Goal: Browse casually

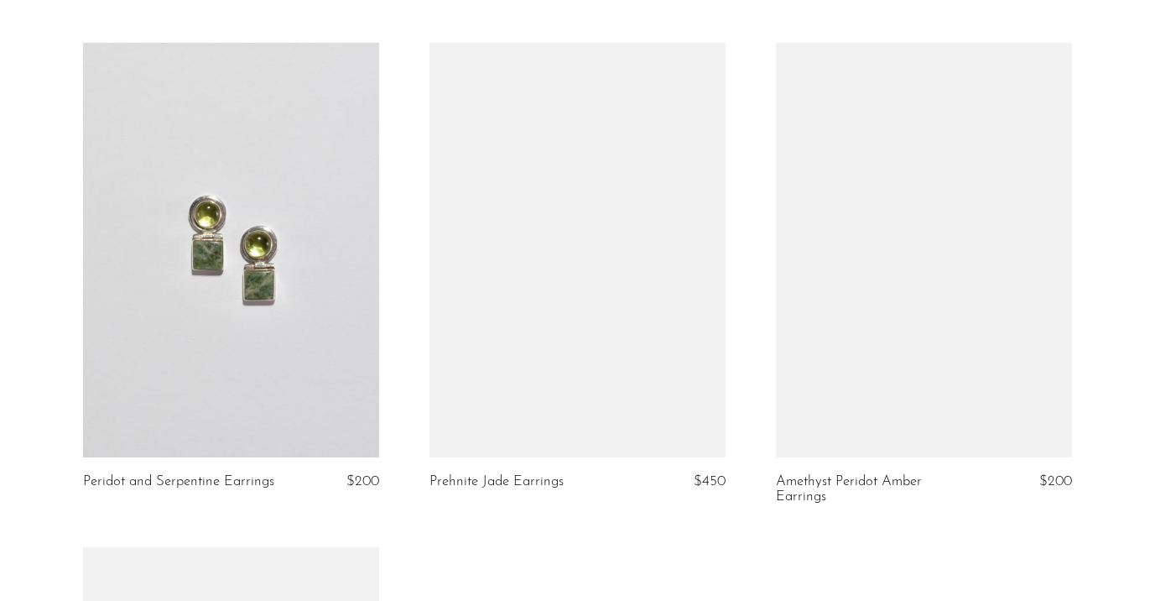
scroll to position [4093, 0]
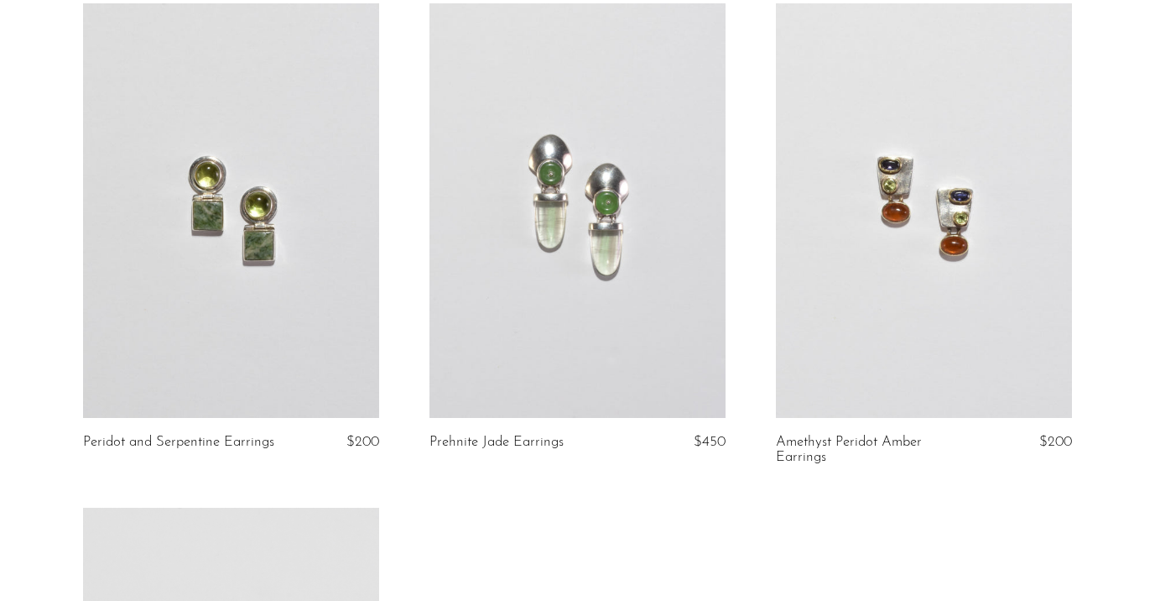
click at [637, 206] on link at bounding box center [577, 210] width 296 height 414
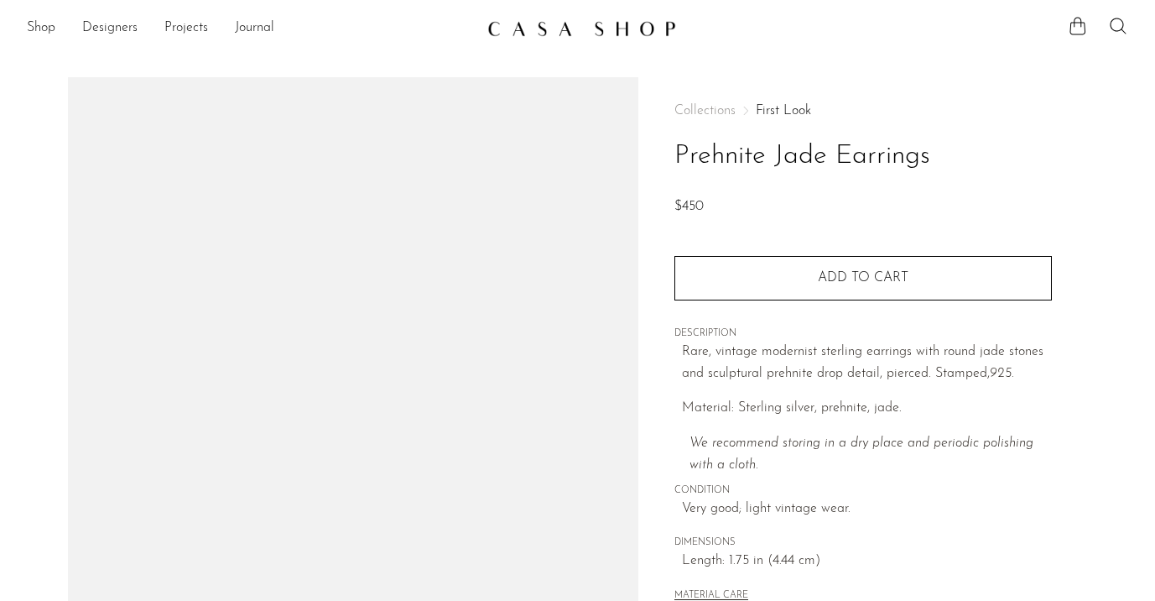
scroll to position [198, 0]
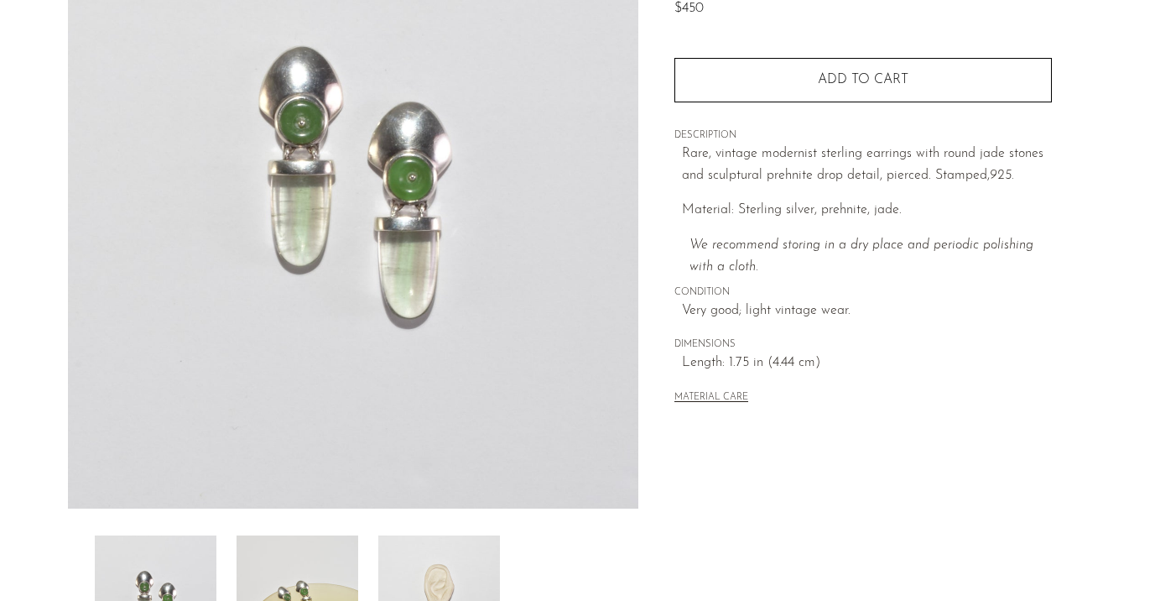
click at [330, 575] on img at bounding box center [298, 602] width 122 height 134
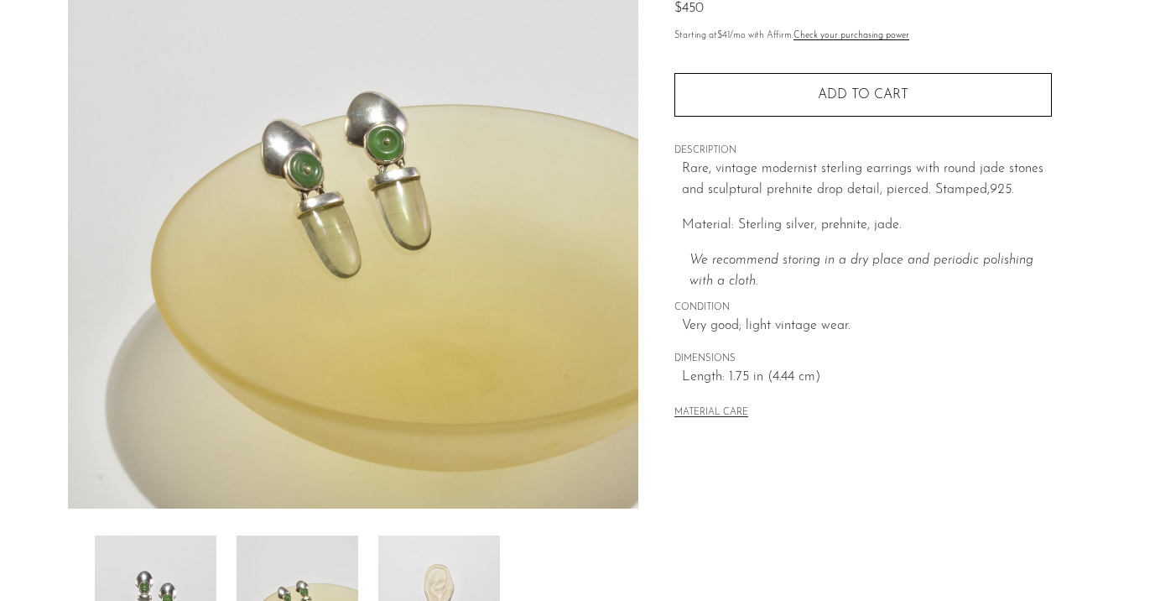
click at [423, 570] on img at bounding box center [439, 602] width 122 height 134
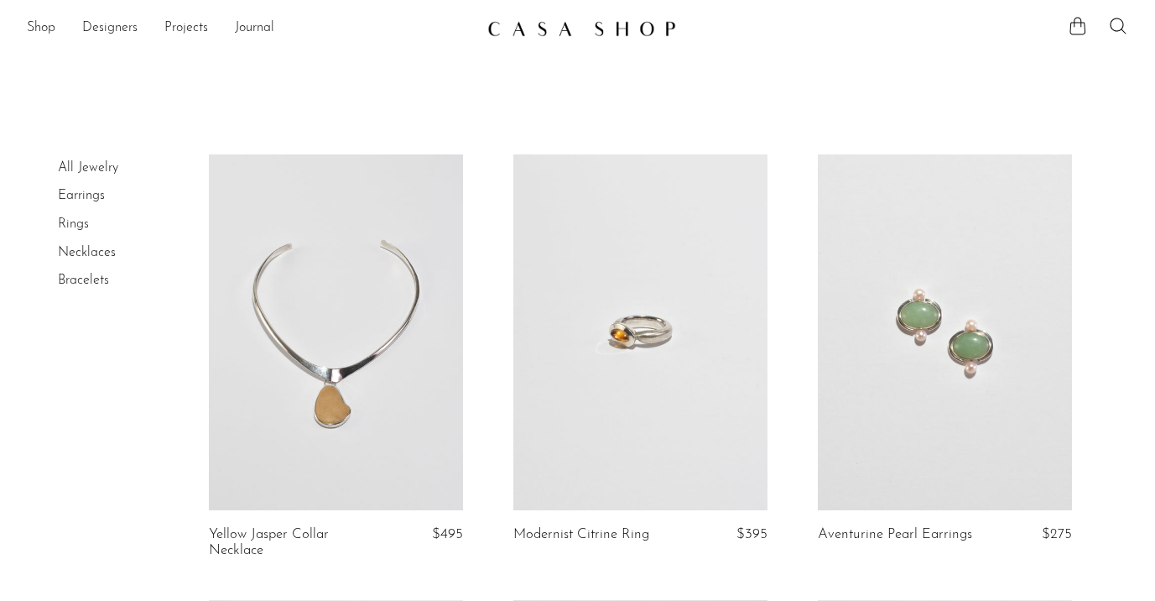
click at [619, 38] on link at bounding box center [577, 28] width 181 height 30
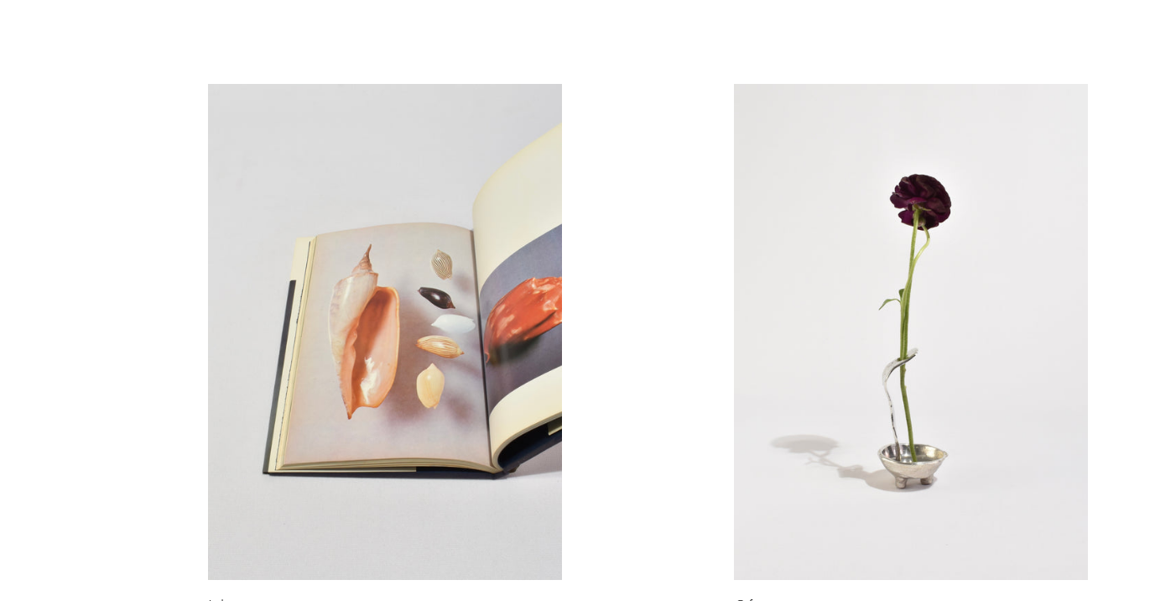
scroll to position [767, 0]
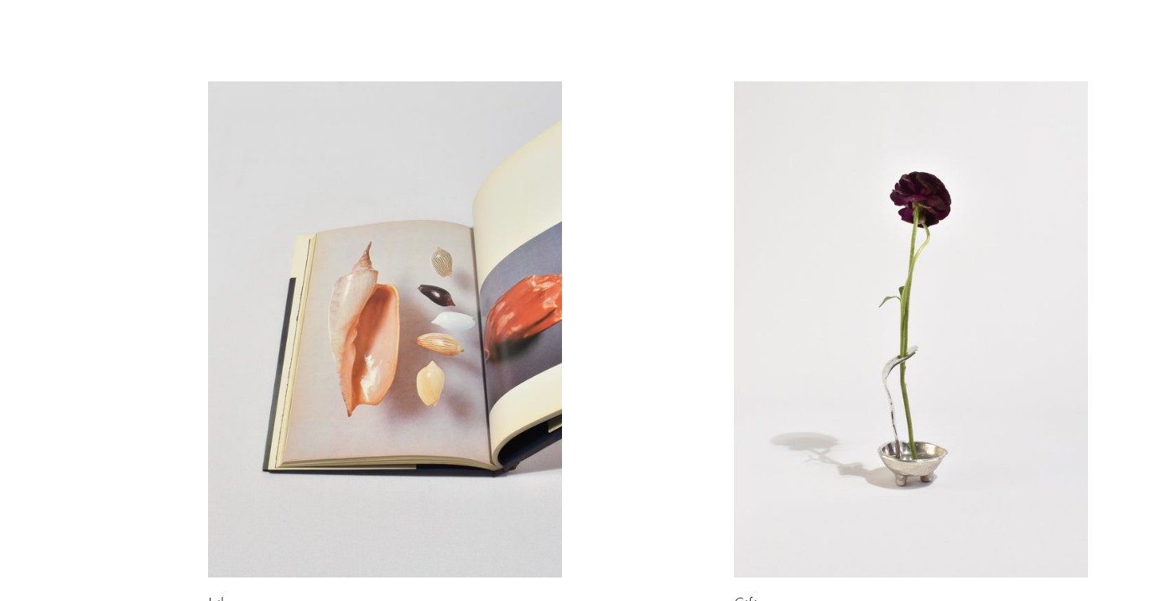
click at [395, 247] on link at bounding box center [385, 329] width 354 height 496
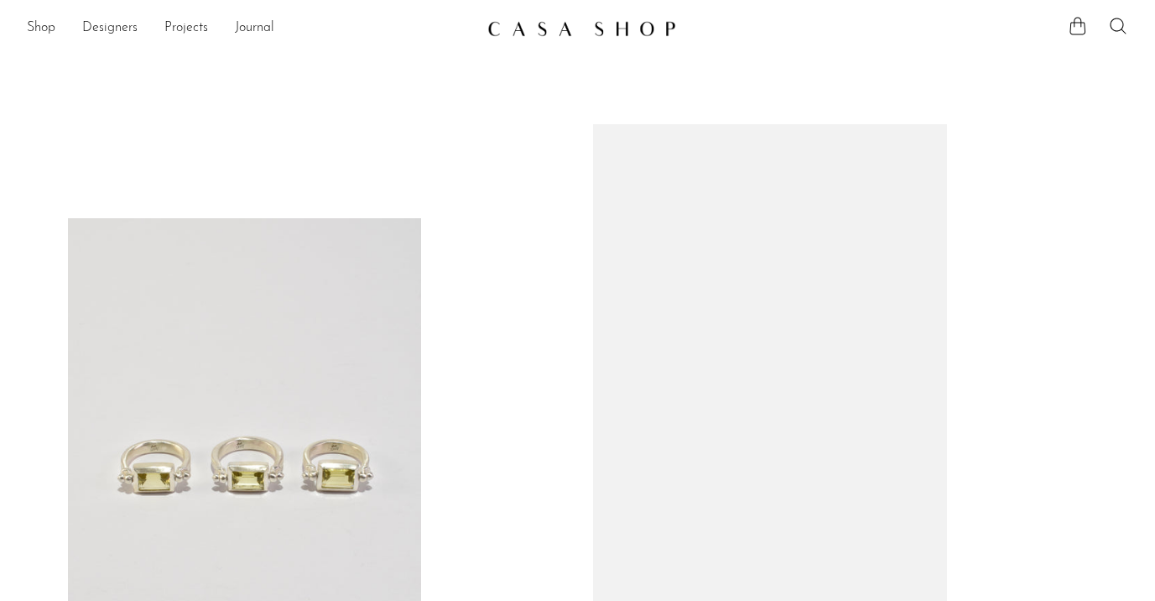
scroll to position [767, 0]
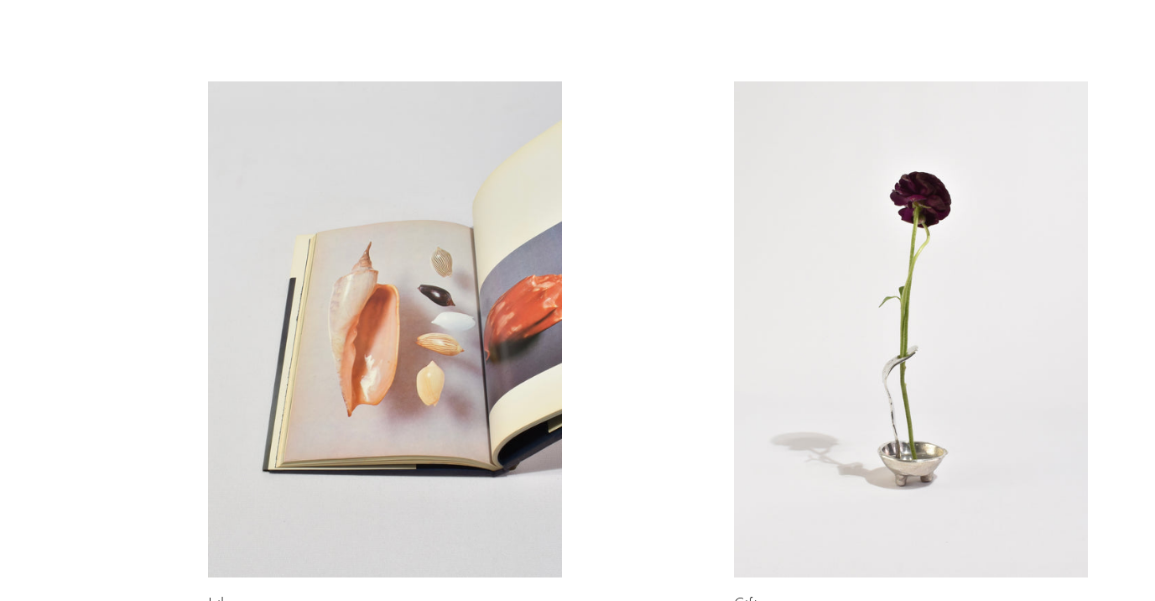
click at [843, 362] on link at bounding box center [911, 329] width 354 height 496
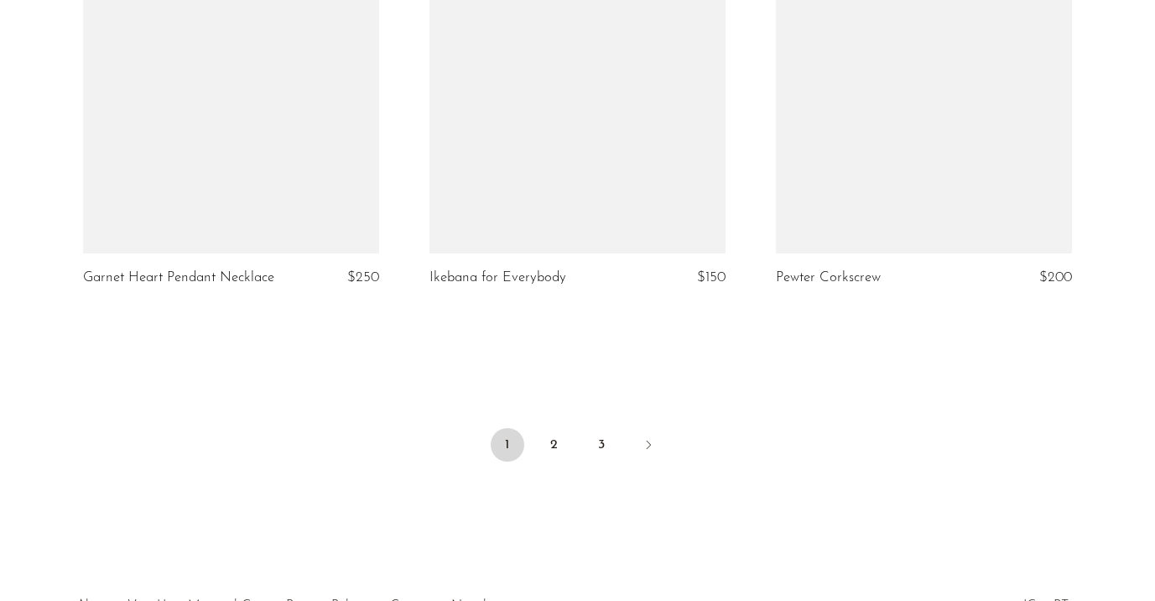
scroll to position [5784, 0]
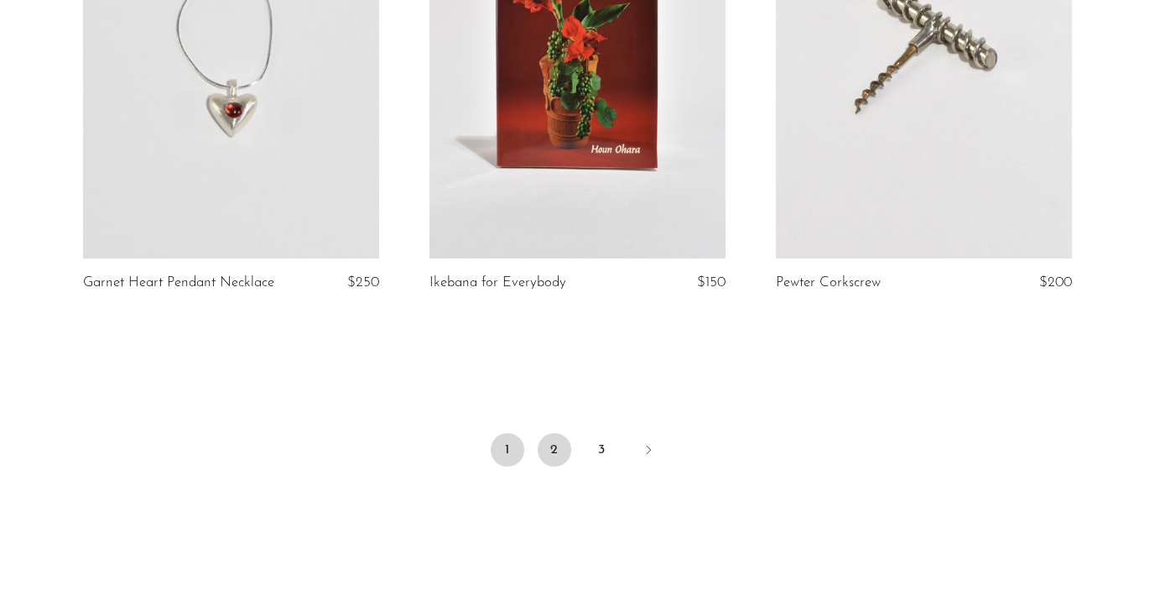
click at [561, 433] on link "2" at bounding box center [555, 450] width 34 height 34
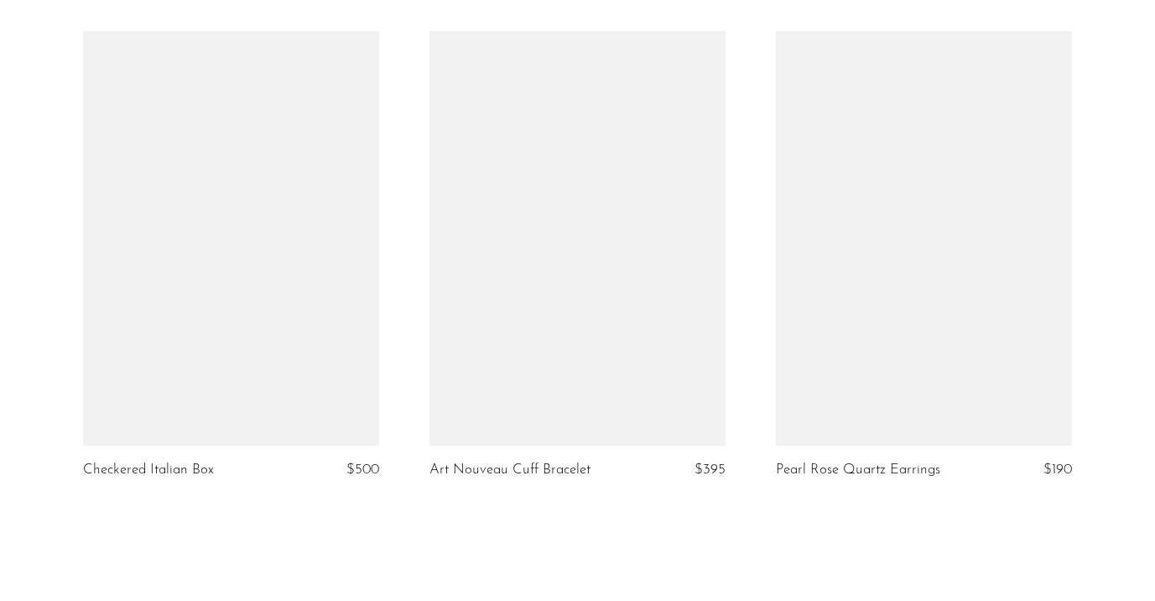
scroll to position [5826, 0]
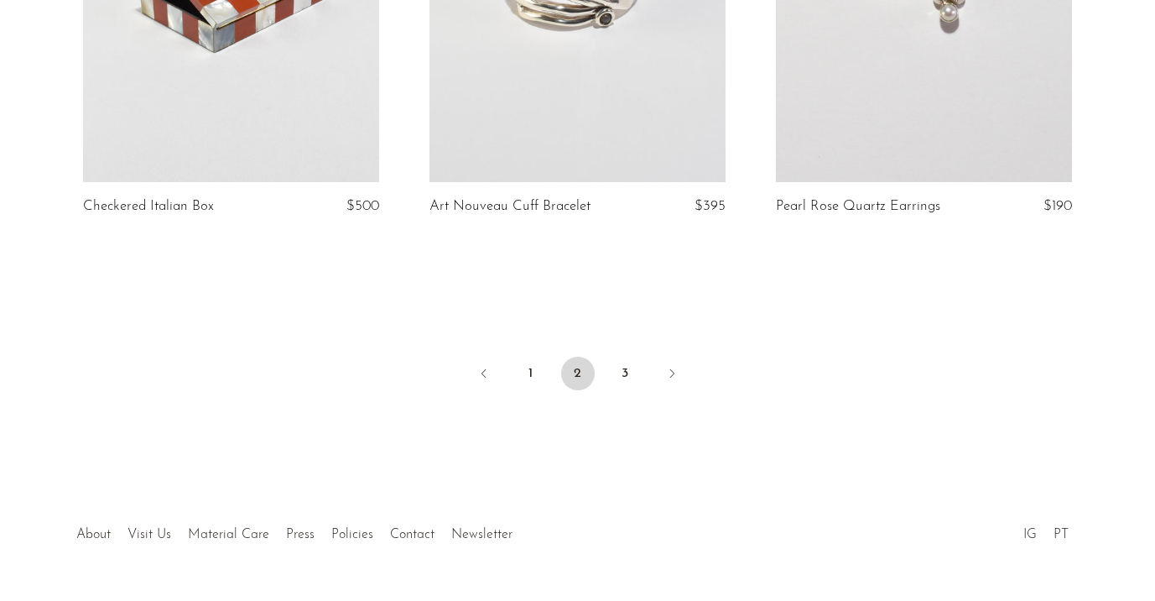
click at [643, 350] on ul "1 2 3" at bounding box center [578, 375] width 1074 height 50
click at [626, 356] on link "3" at bounding box center [625, 373] width 34 height 34
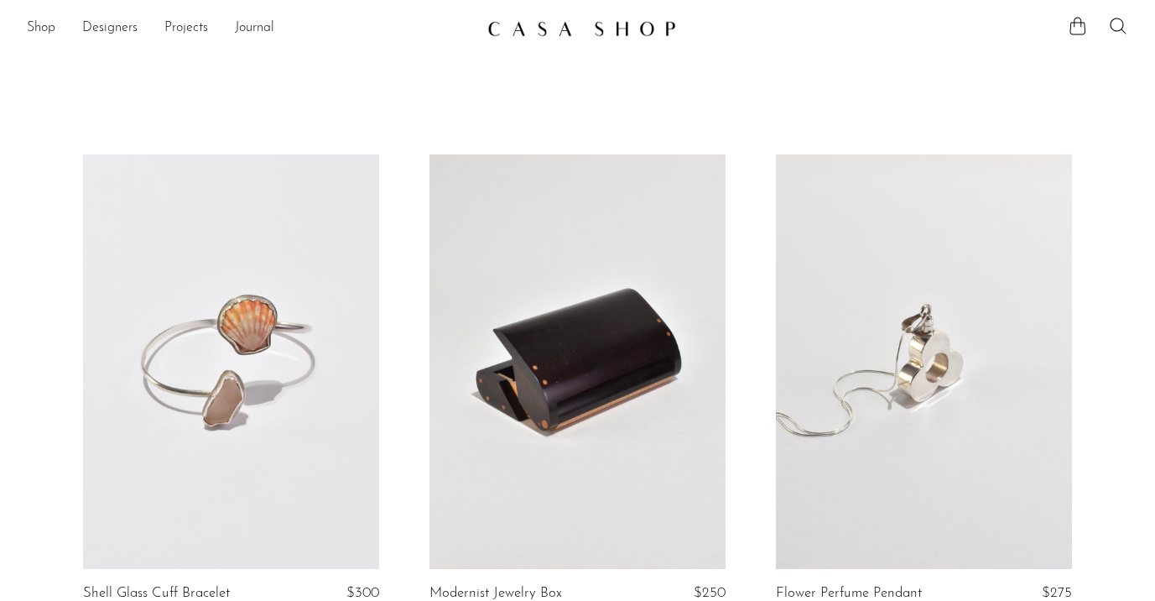
click at [604, 28] on img at bounding box center [581, 28] width 189 height 17
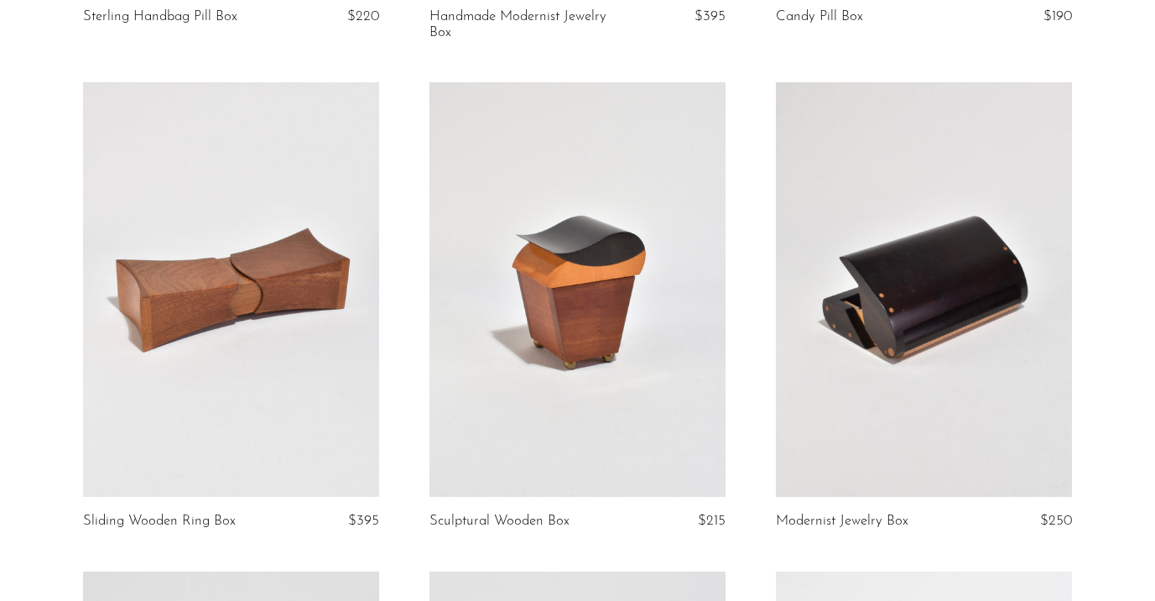
scroll to position [598, 0]
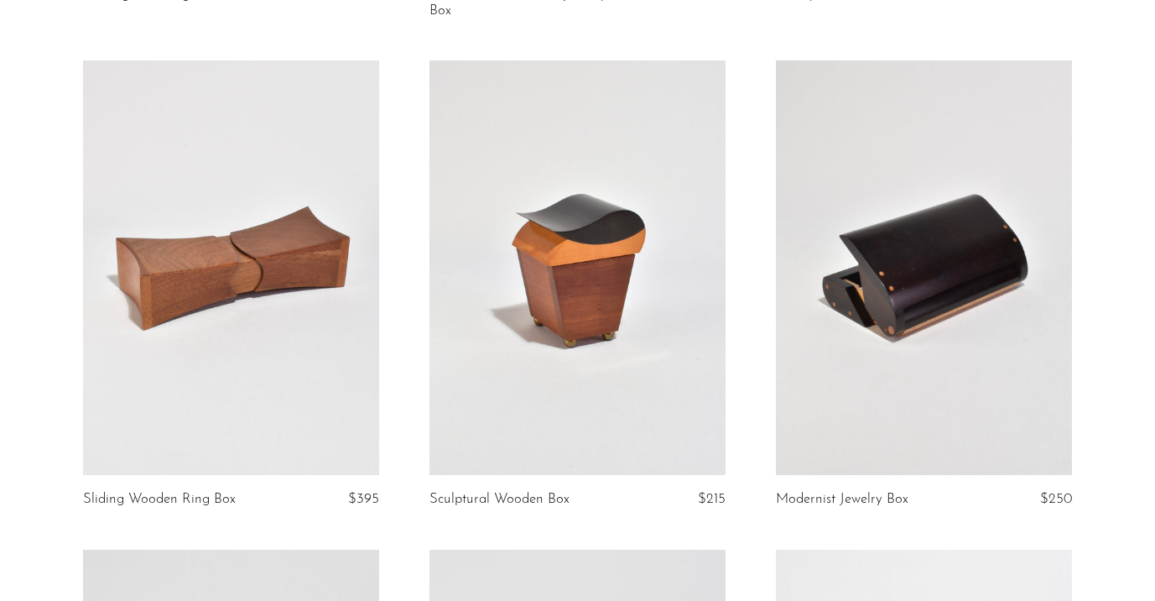
click at [178, 270] on link at bounding box center [231, 267] width 296 height 414
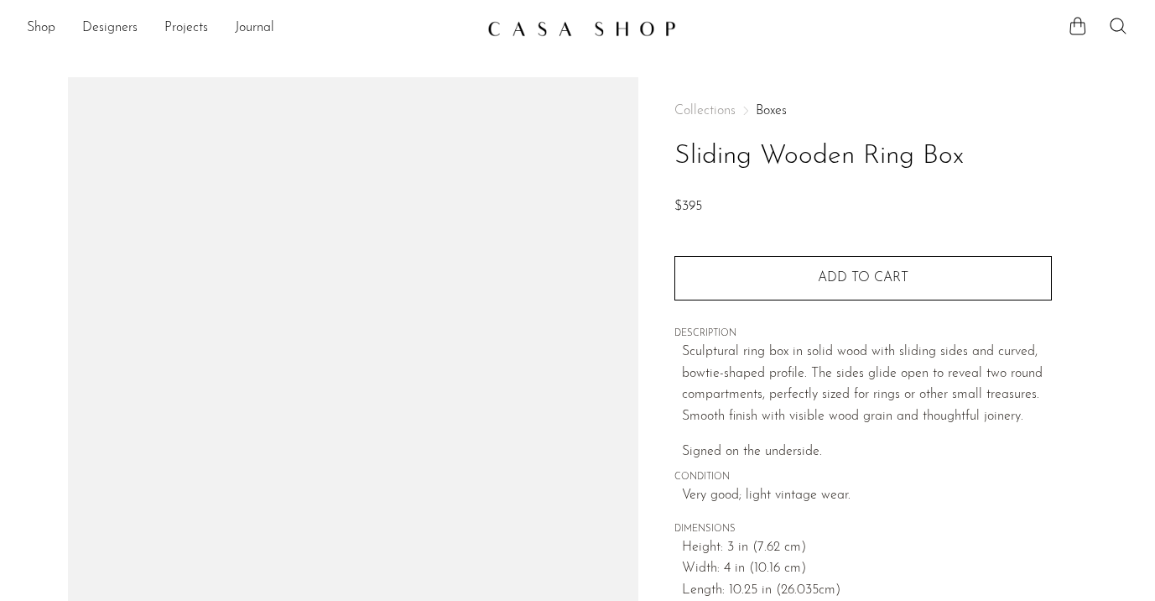
scroll to position [206, 0]
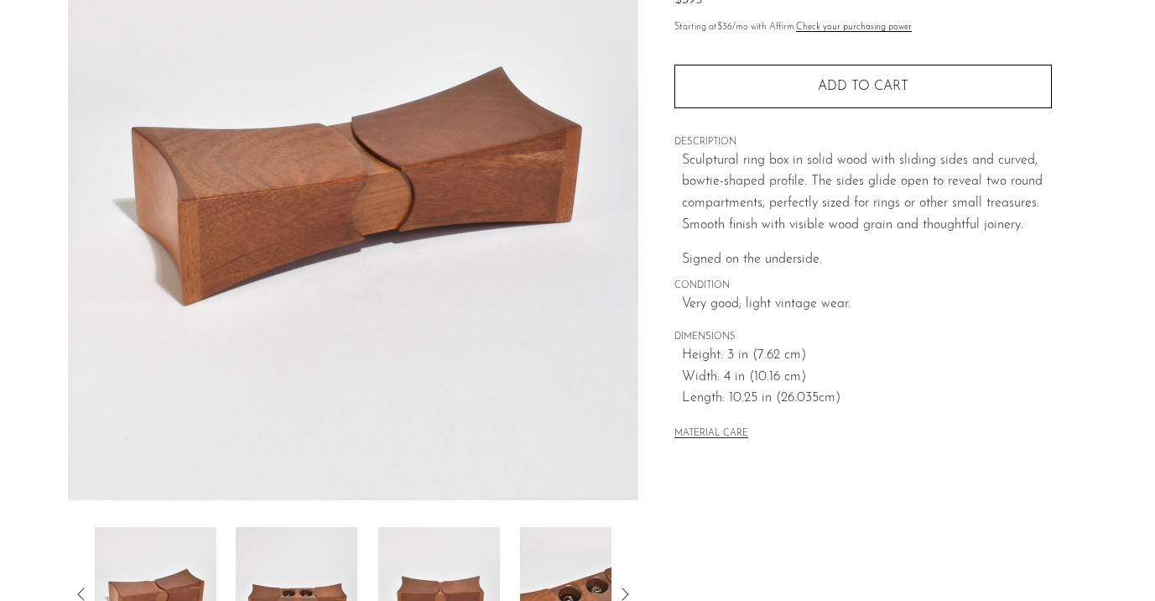
click at [291, 556] on img at bounding box center [297, 594] width 122 height 134
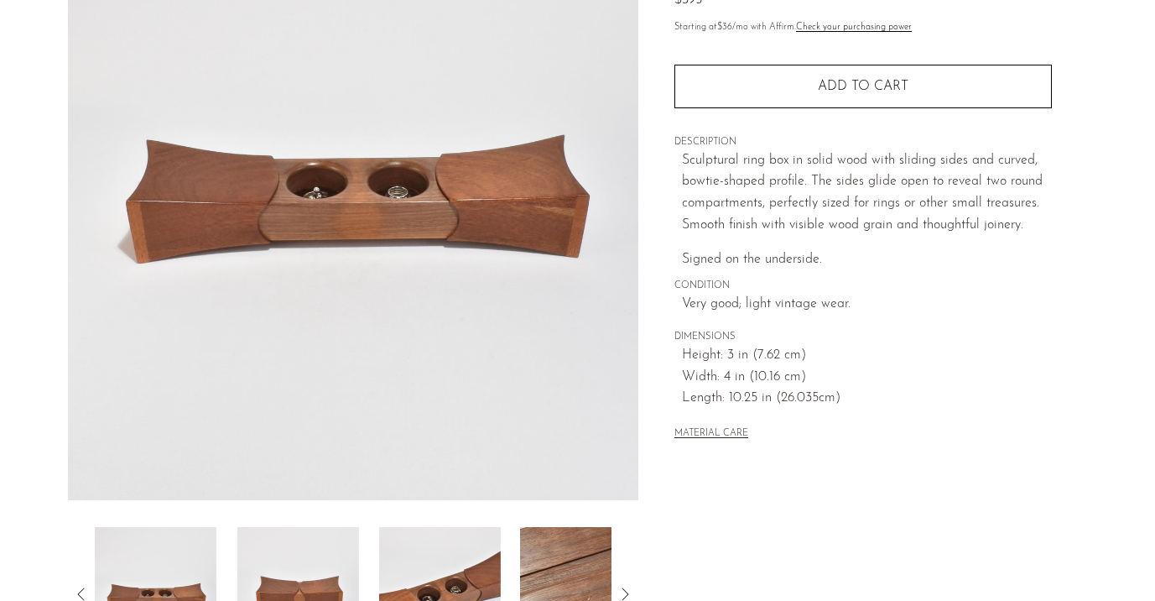
click at [291, 556] on img at bounding box center [298, 594] width 122 height 134
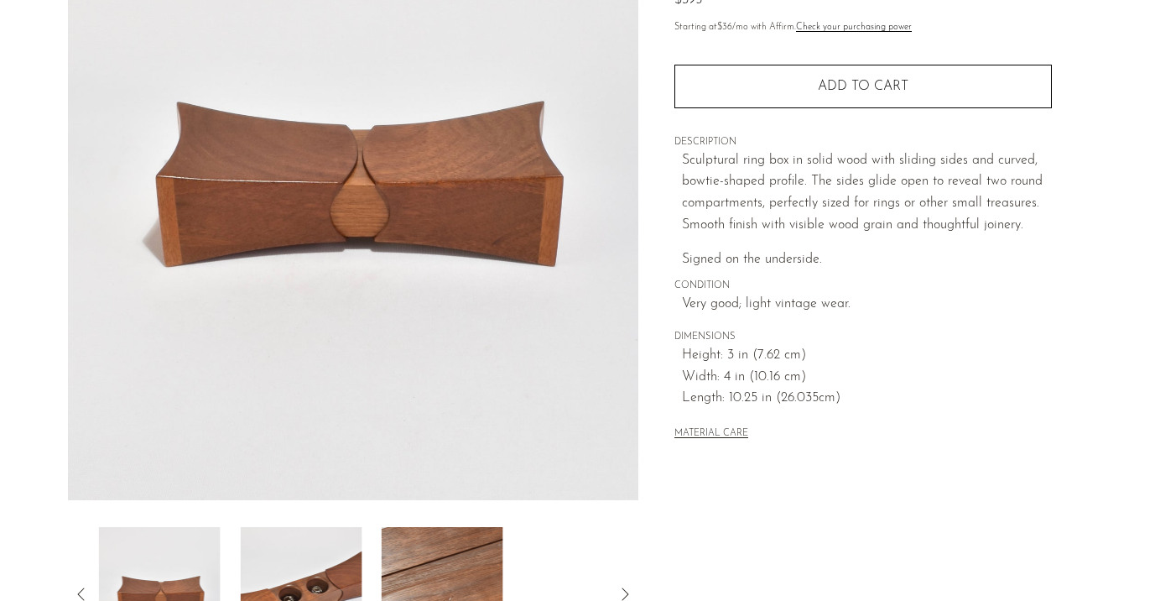
click at [291, 556] on img at bounding box center [301, 594] width 122 height 134
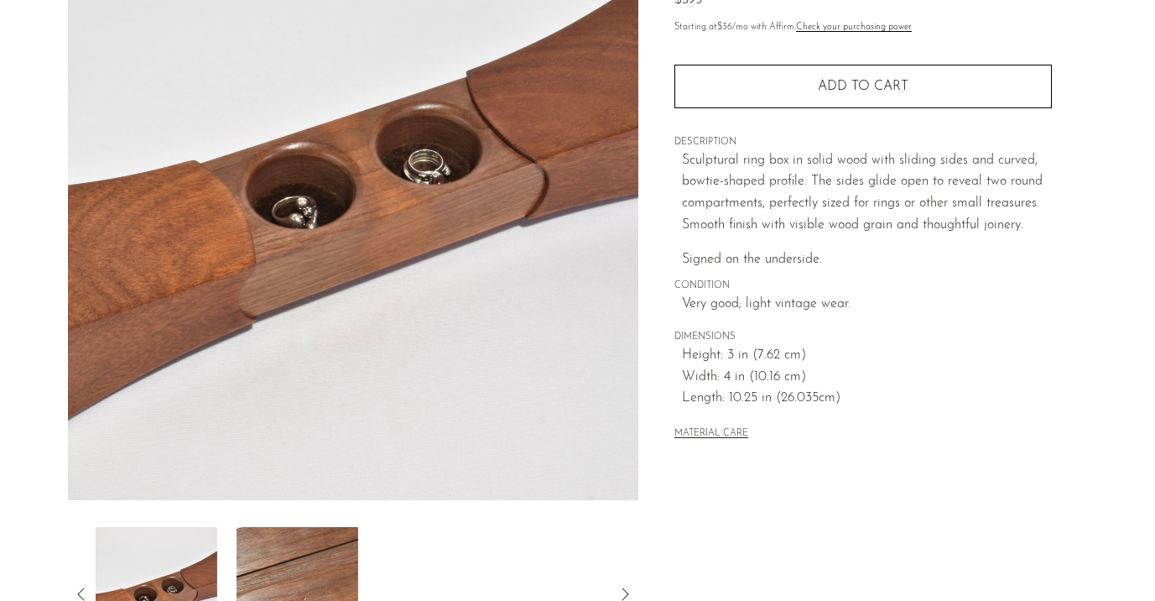
click at [291, 556] on img at bounding box center [298, 594] width 122 height 134
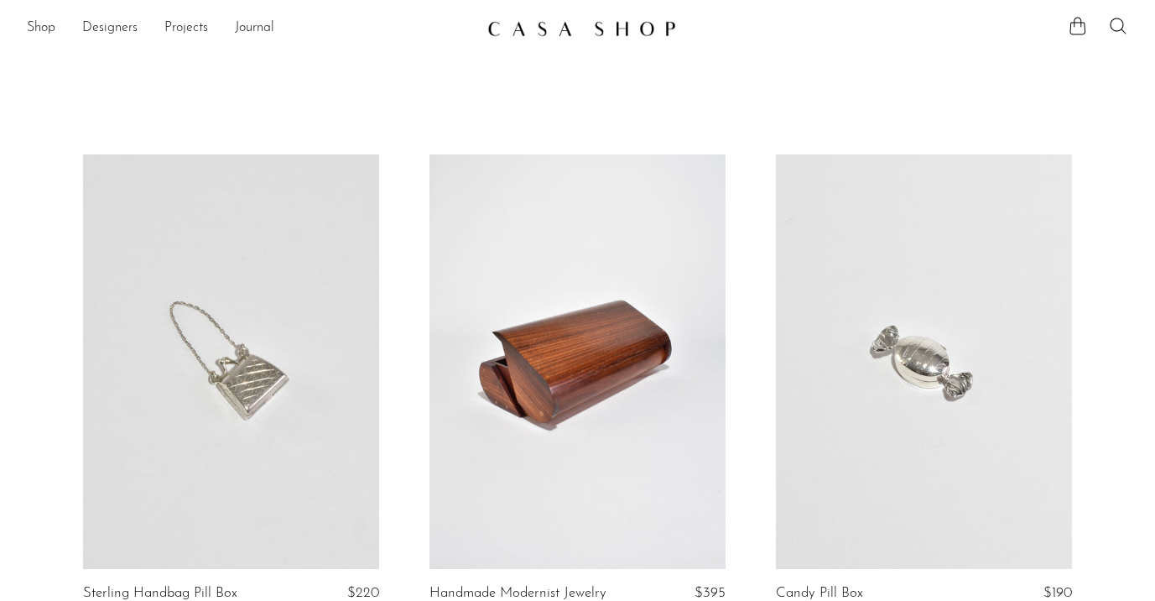
click at [657, 400] on link at bounding box center [577, 361] width 296 height 414
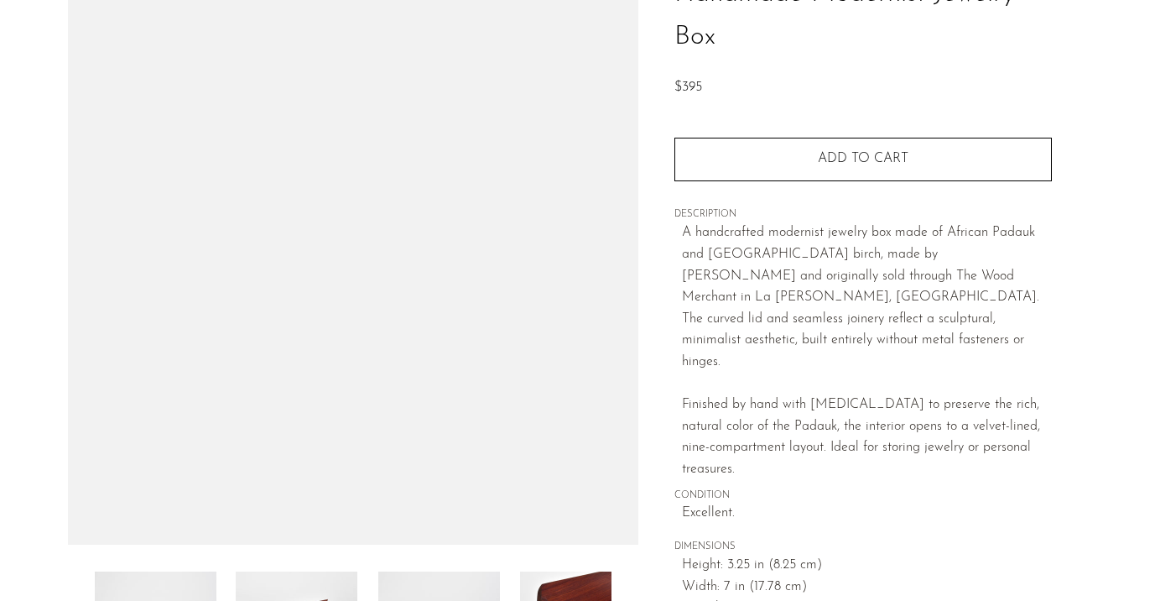
scroll to position [309, 0]
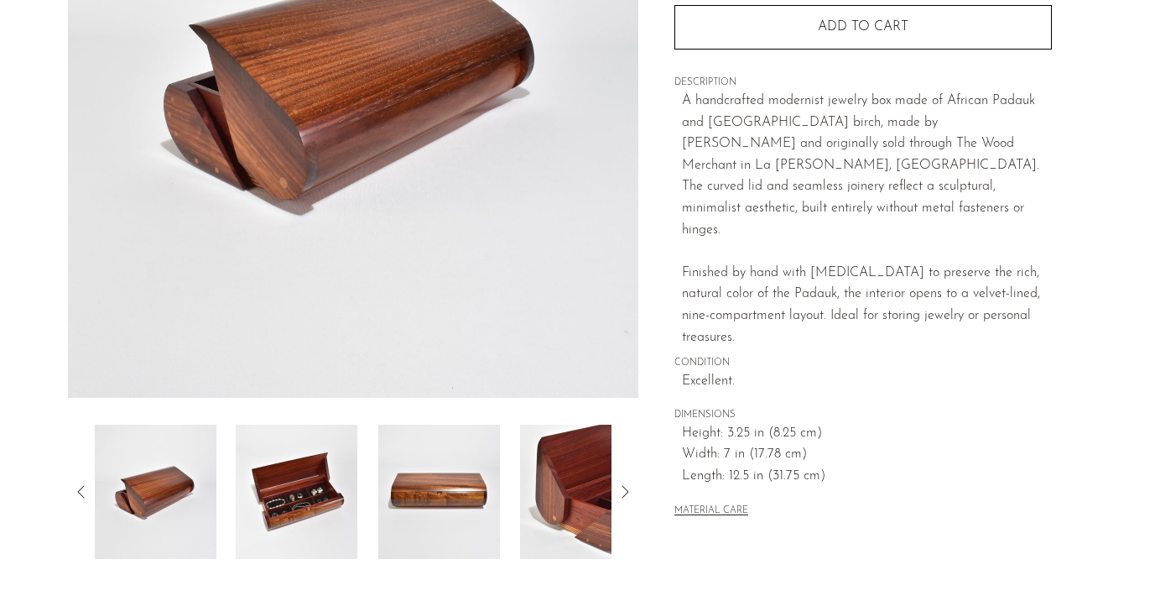
click at [325, 510] on img at bounding box center [297, 491] width 122 height 134
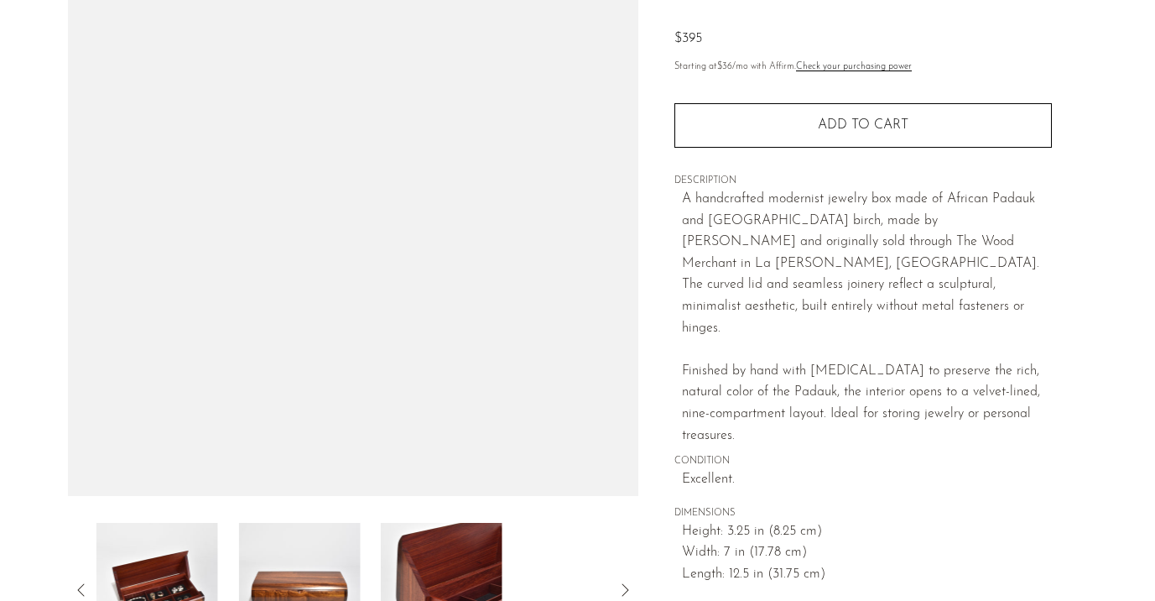
scroll to position [208, 0]
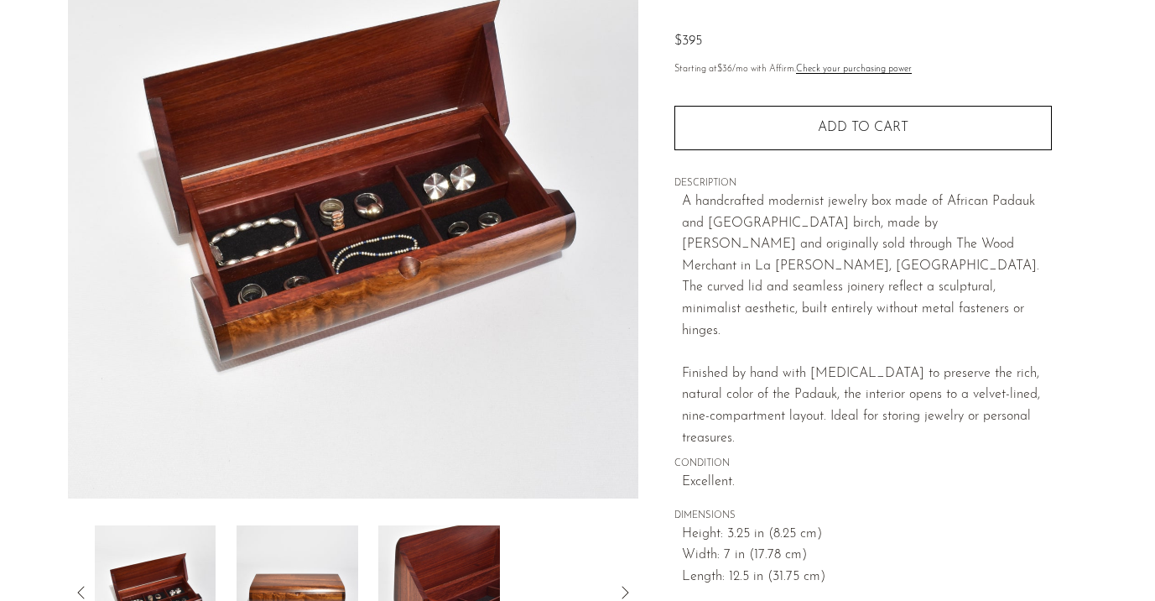
click at [315, 564] on img at bounding box center [298, 592] width 122 height 134
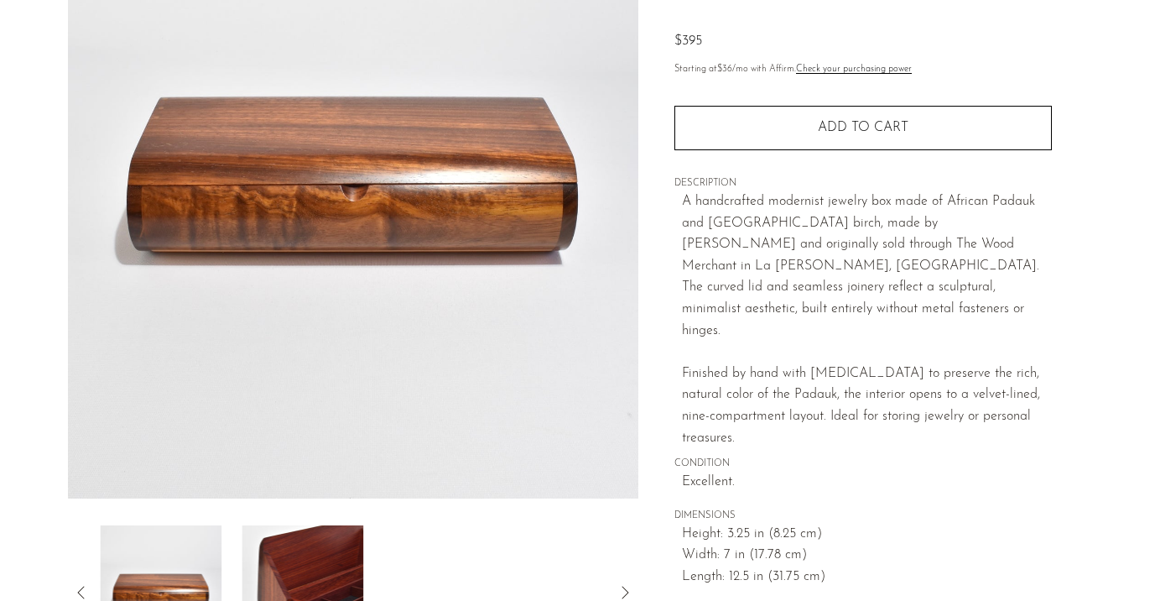
click at [315, 564] on img at bounding box center [303, 592] width 122 height 134
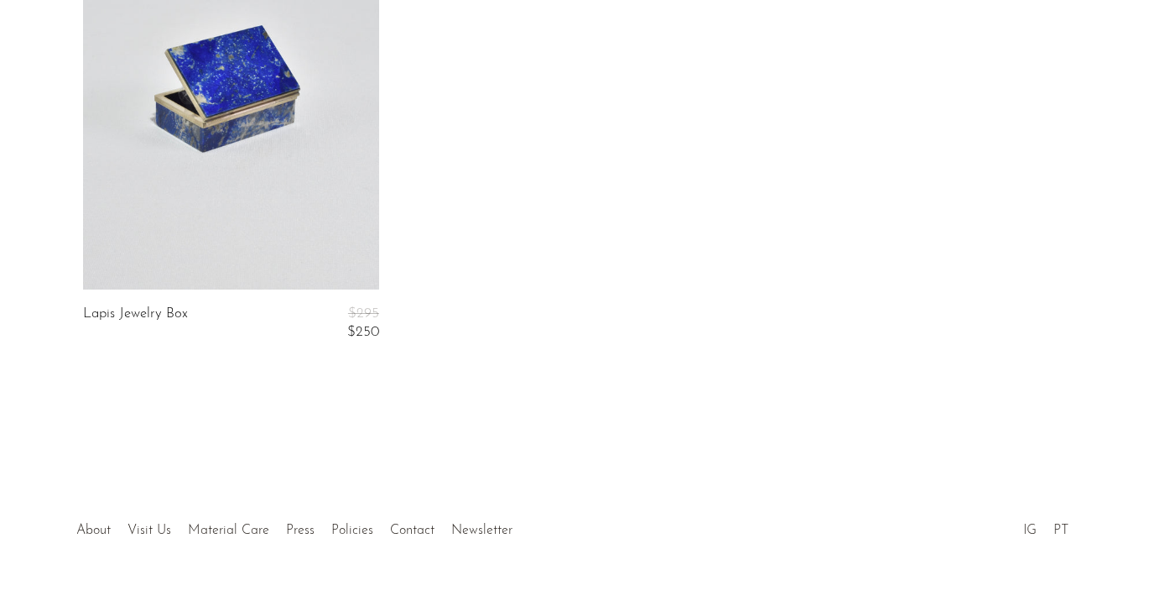
scroll to position [4265, 0]
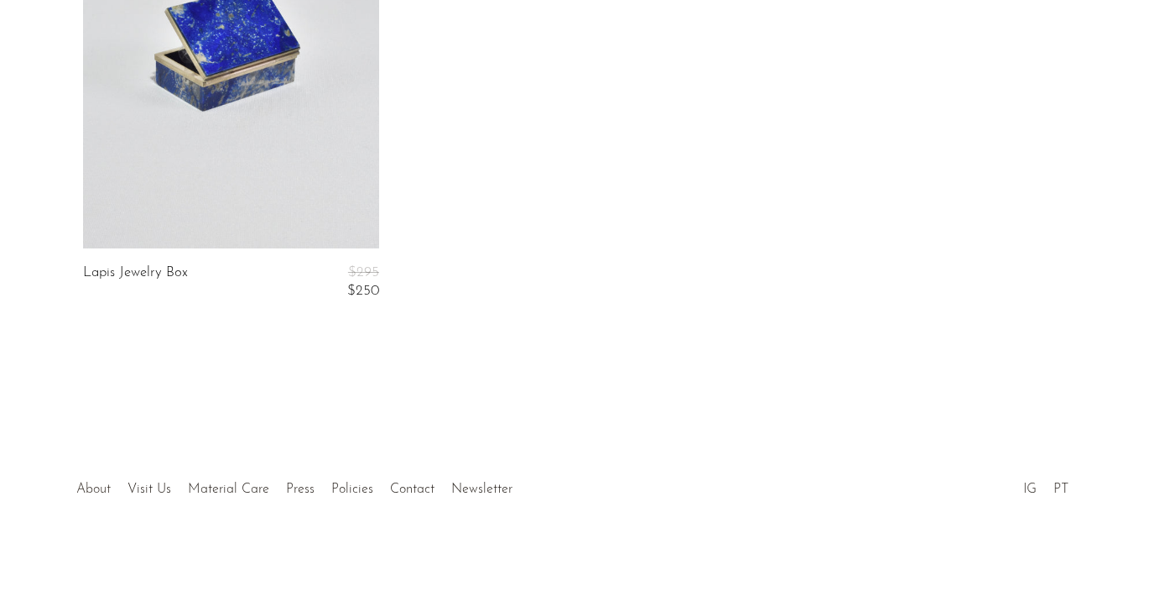
click at [92, 482] on link "About" at bounding box center [93, 488] width 34 height 13
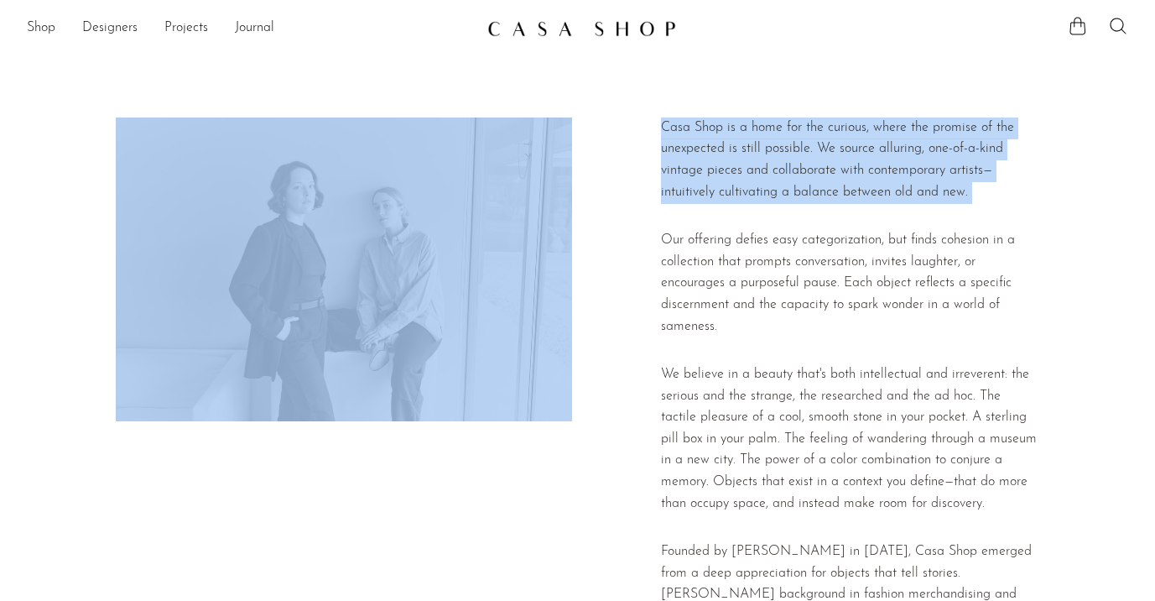
drag, startPoint x: 809, startPoint y: 101, endPoint x: 950, endPoint y: 216, distance: 182.5
click at [950, 216] on section "Casa Shop is a home for the curious, where the promise of the unexpected is sti…" at bounding box center [577, 489] width 1155 height 891
click at [950, 216] on div "Casa Shop is a home for the curious, where the promise of the unexpected is sti…" at bounding box center [850, 488] width 378 height 743
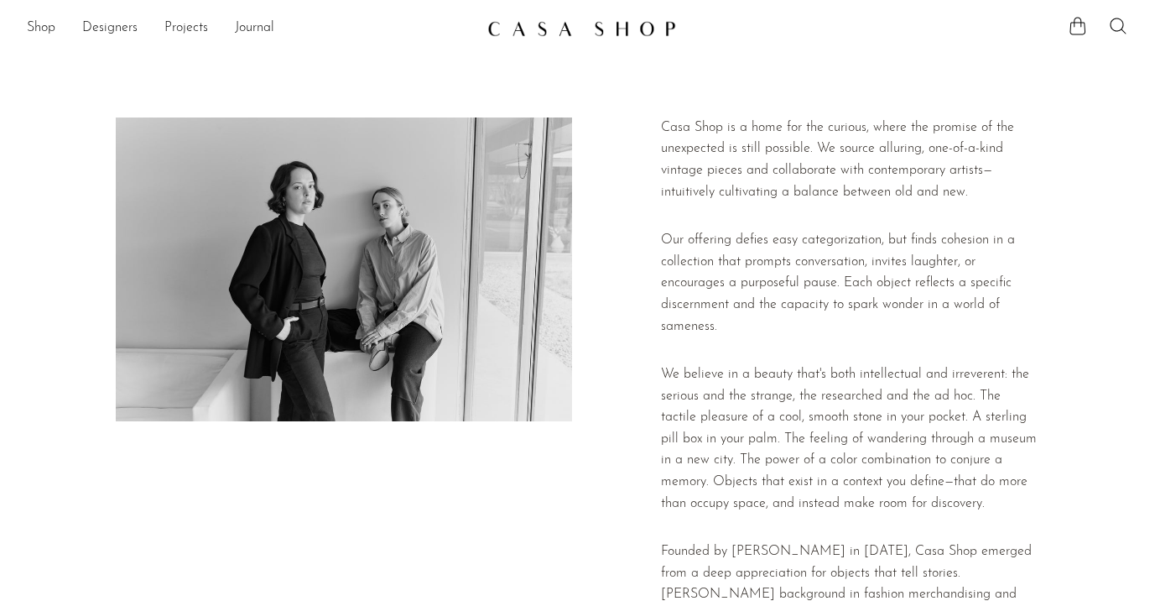
click at [574, 29] on img at bounding box center [581, 28] width 189 height 17
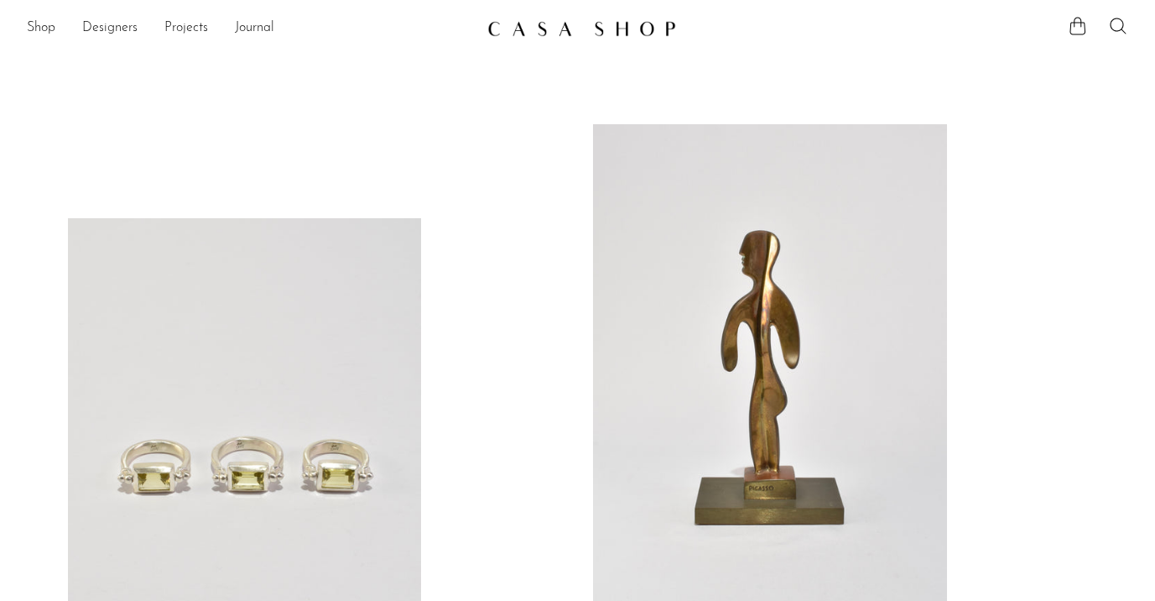
click at [56, 29] on ul "Shop Featured New Arrivals Bestsellers Coming Soon Jewelry Jewelry All Earrings…" at bounding box center [250, 28] width 447 height 29
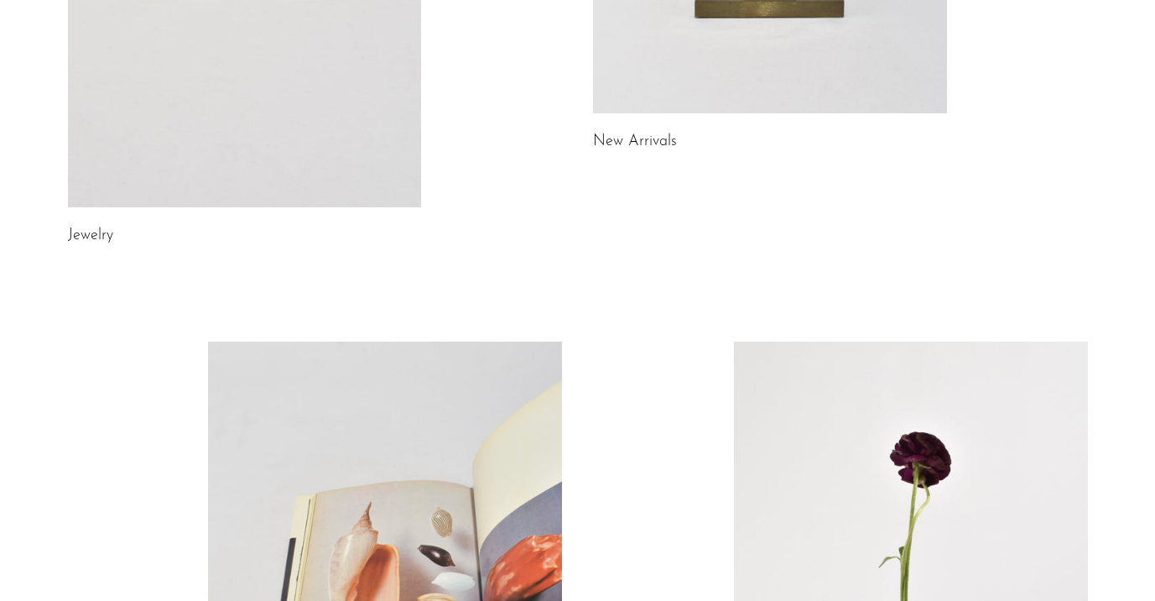
scroll to position [325, 0]
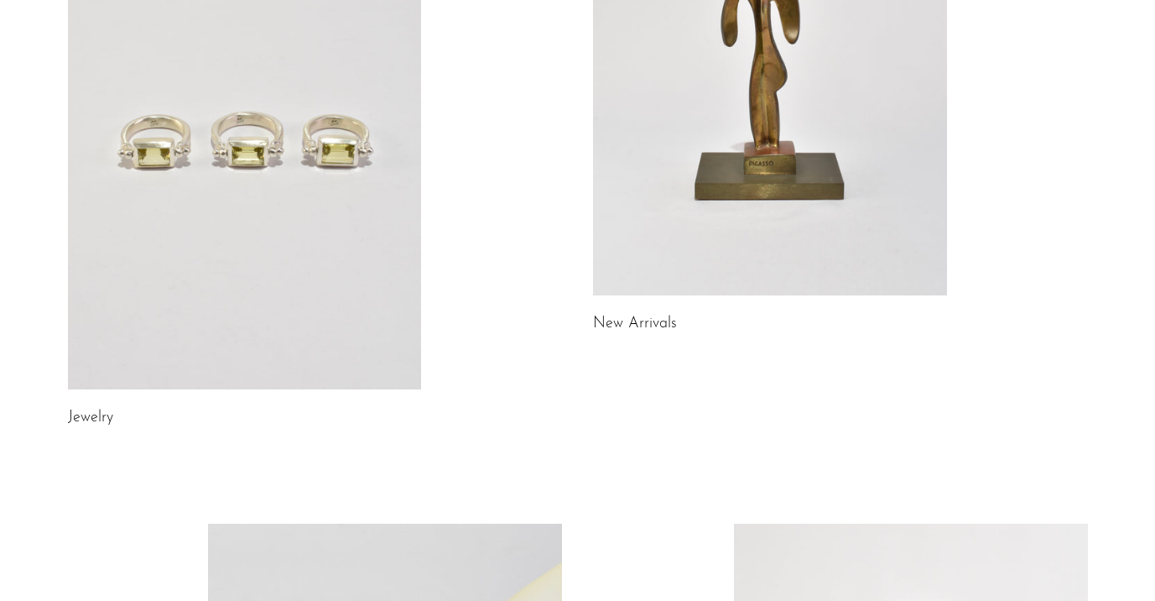
click at [840, 48] on link at bounding box center [770, 48] width 354 height 496
